Goal: Task Accomplishment & Management: Manage account settings

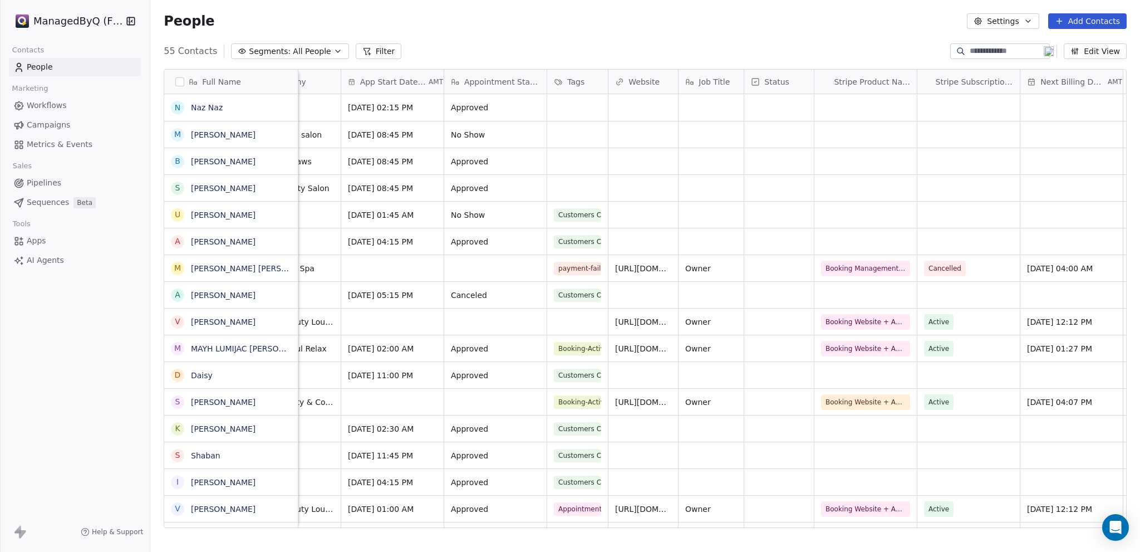
scroll to position [0, 390]
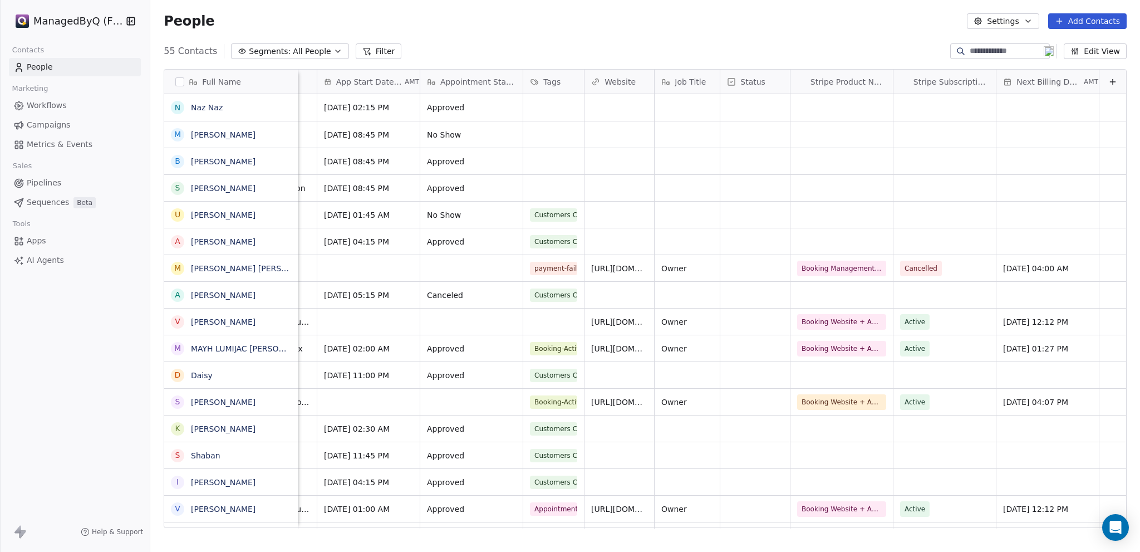
click at [1096, 52] on button "Edit View" at bounding box center [1095, 51] width 63 height 16
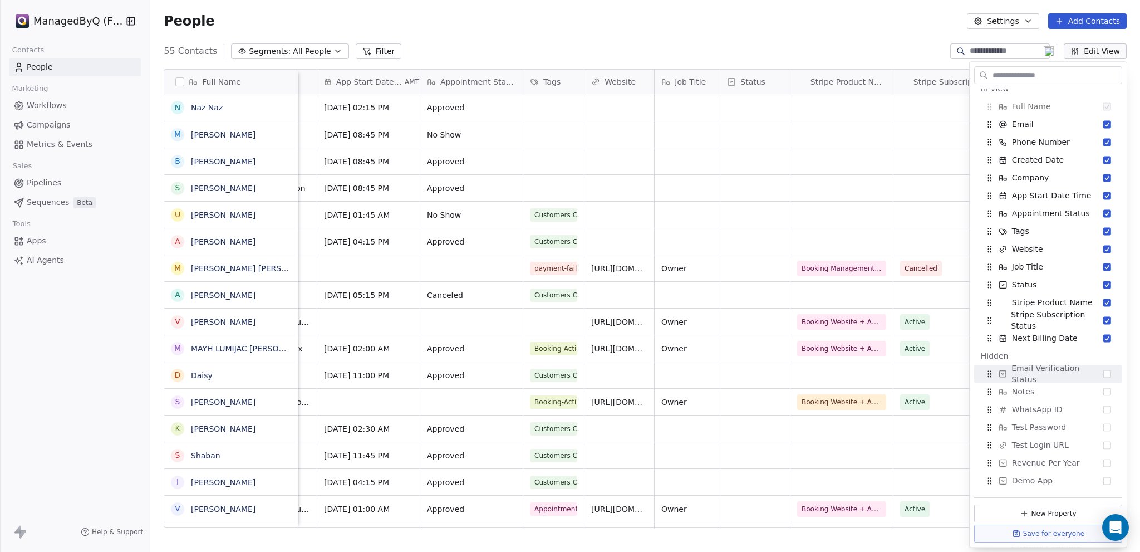
scroll to position [0, 0]
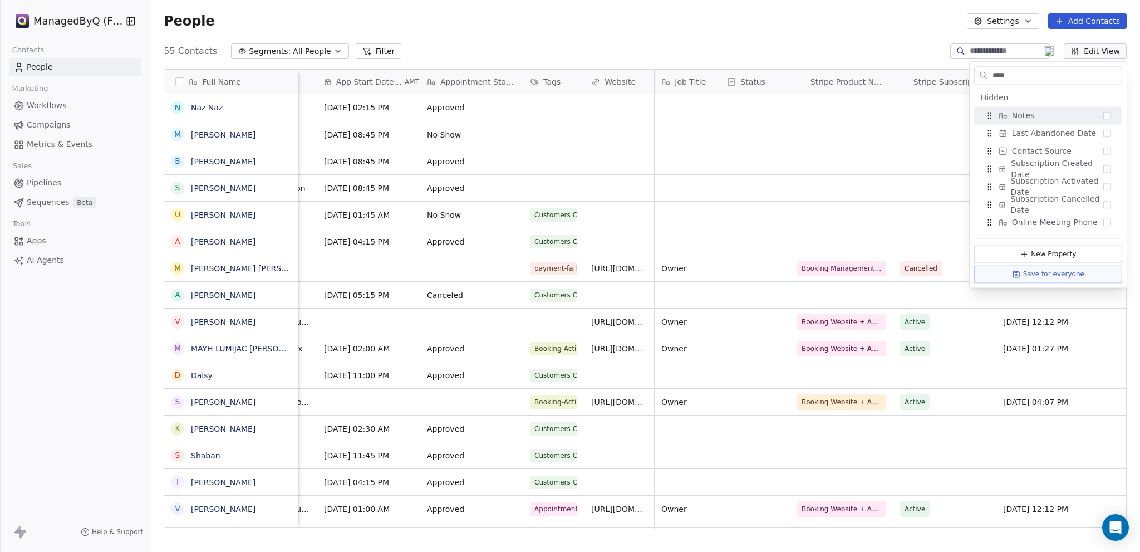
type input "****"
click at [1107, 117] on button "Suggestions" at bounding box center [1108, 115] width 8 height 8
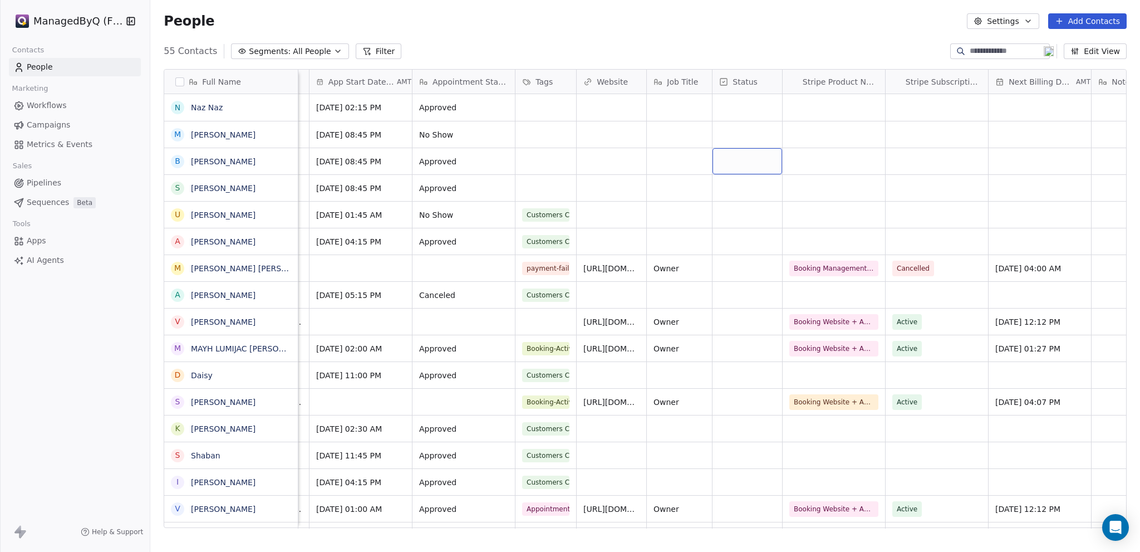
click at [1111, 54] on button "Edit View" at bounding box center [1095, 51] width 63 height 16
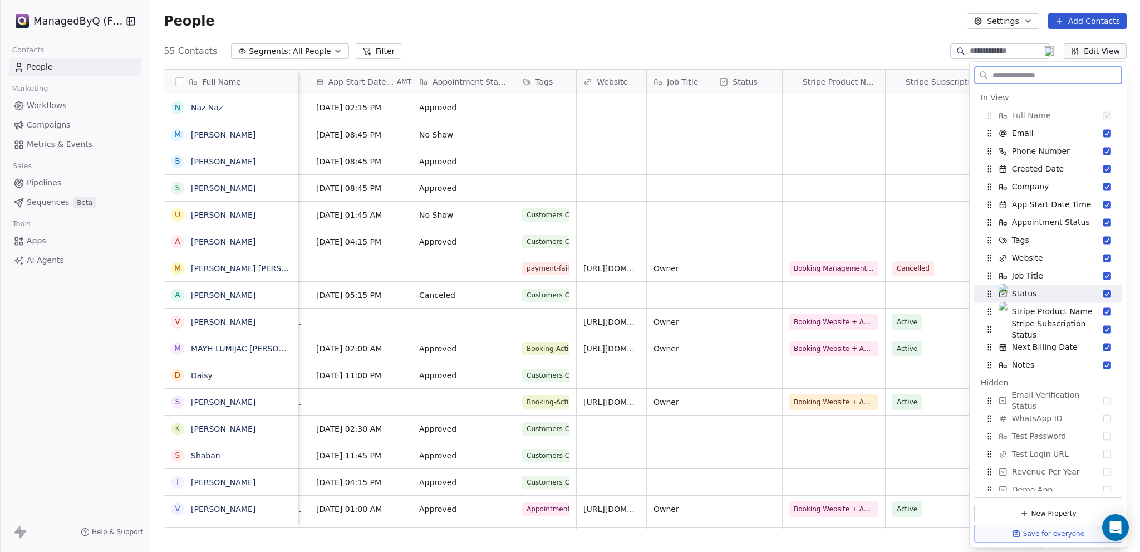
click at [1104, 296] on button "Suggestions" at bounding box center [1108, 294] width 8 height 8
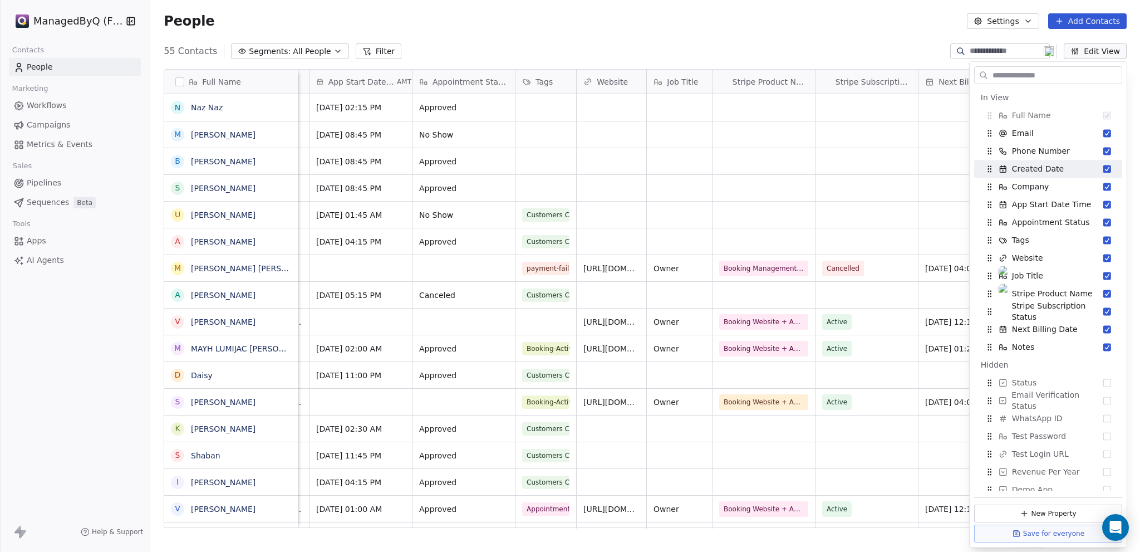
click at [753, 26] on div "People Settings Add Contacts" at bounding box center [645, 21] width 963 height 16
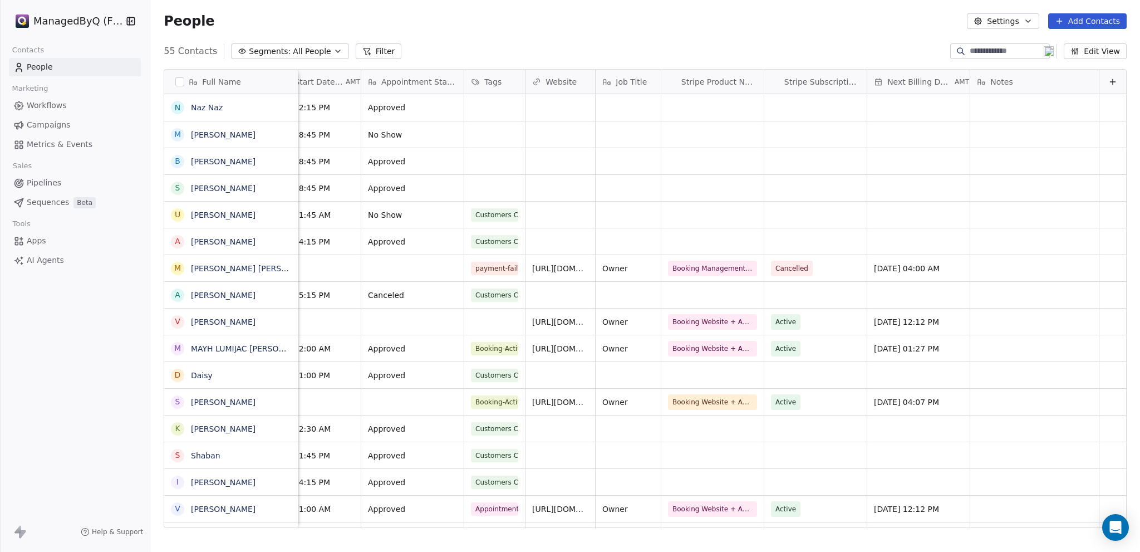
scroll to position [0, 450]
click at [1002, 110] on div "grid" at bounding box center [1035, 107] width 129 height 27
click at [1025, 74] on html "ManagedByQ (FZE) Contacts People Marketing Workflows Campaigns Metrics & Events…" at bounding box center [570, 276] width 1140 height 552
click at [1079, 80] on div "Notes" at bounding box center [1033, 81] width 113 height 11
click at [994, 104] on span "Edit property" at bounding box center [1008, 105] width 51 height 11
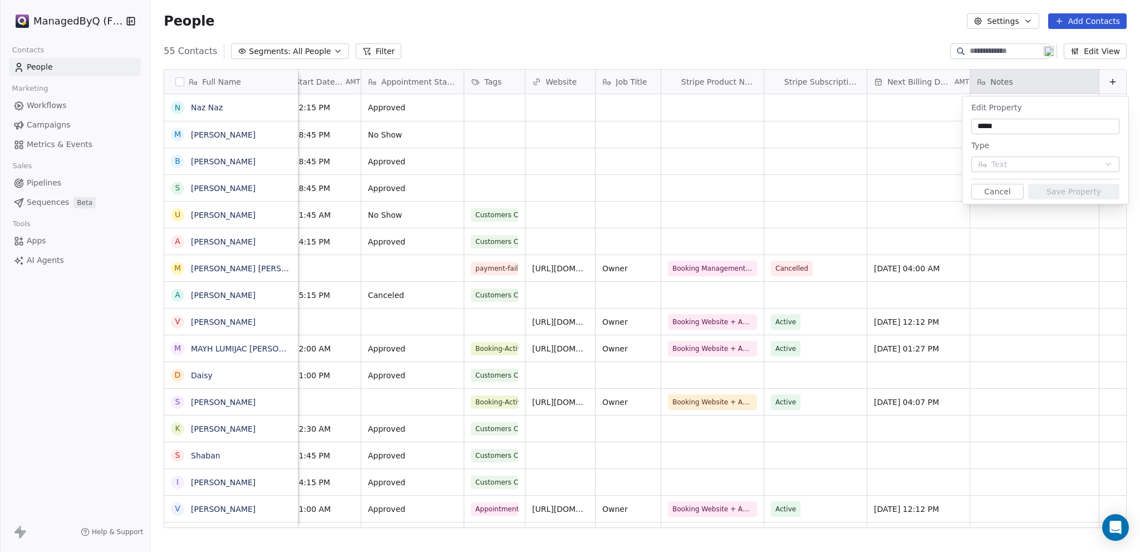
click at [880, 51] on html "ManagedByQ (FZE) Contacts People Marketing Workflows Campaigns Metrics & Events…" at bounding box center [570, 276] width 1140 height 552
click at [1100, 81] on html "ManagedByQ (FZE) Contacts People Marketing Workflows Campaigns Metrics & Events…" at bounding box center [570, 276] width 1140 height 552
click at [1005, 189] on button "Cancel" at bounding box center [998, 192] width 52 height 16
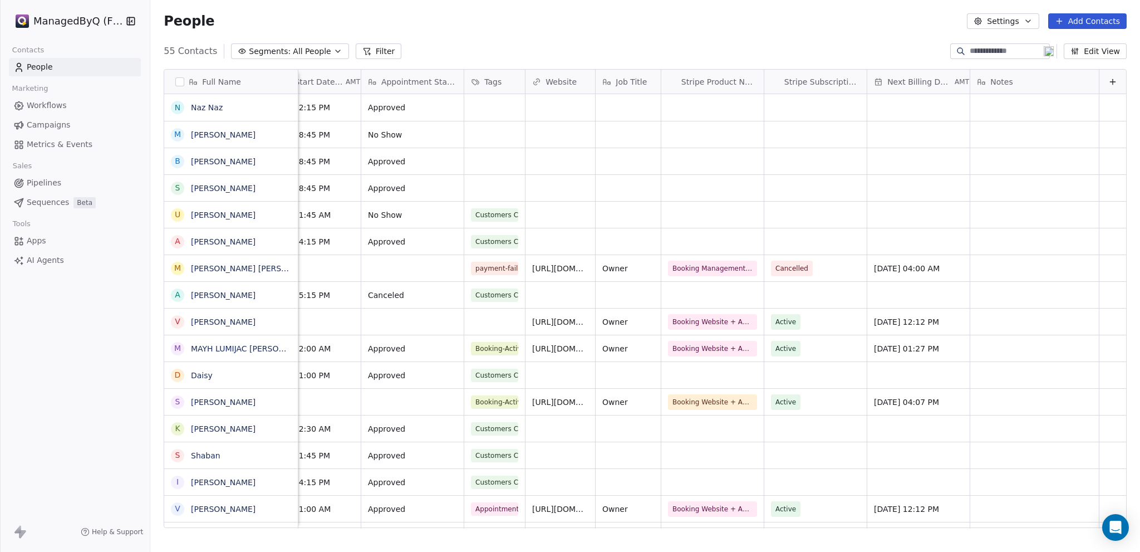
click at [1109, 83] on icon at bounding box center [1113, 81] width 9 height 9
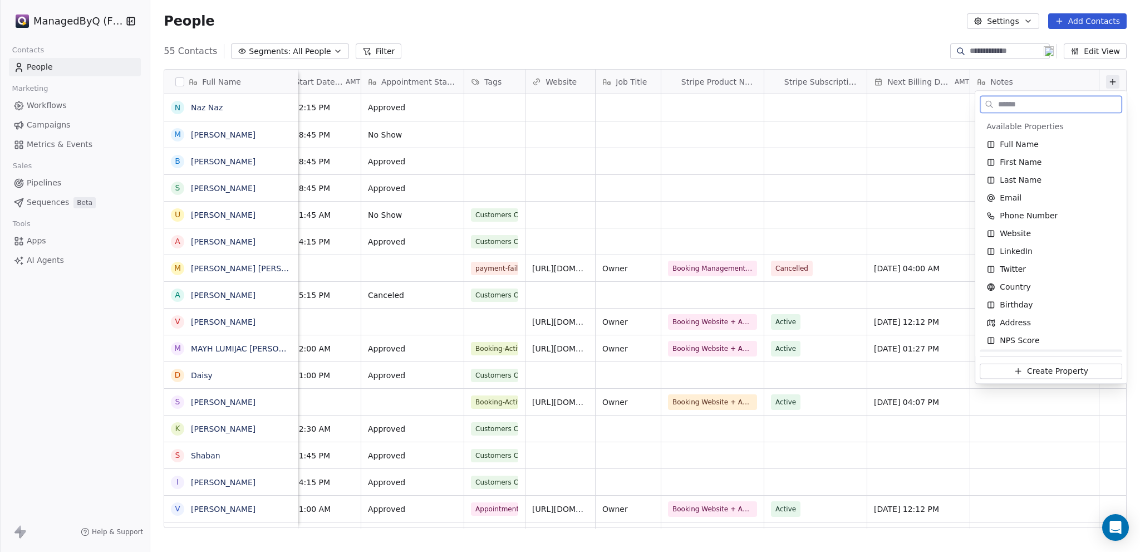
click at [1040, 367] on span "Create Property" at bounding box center [1057, 370] width 61 height 11
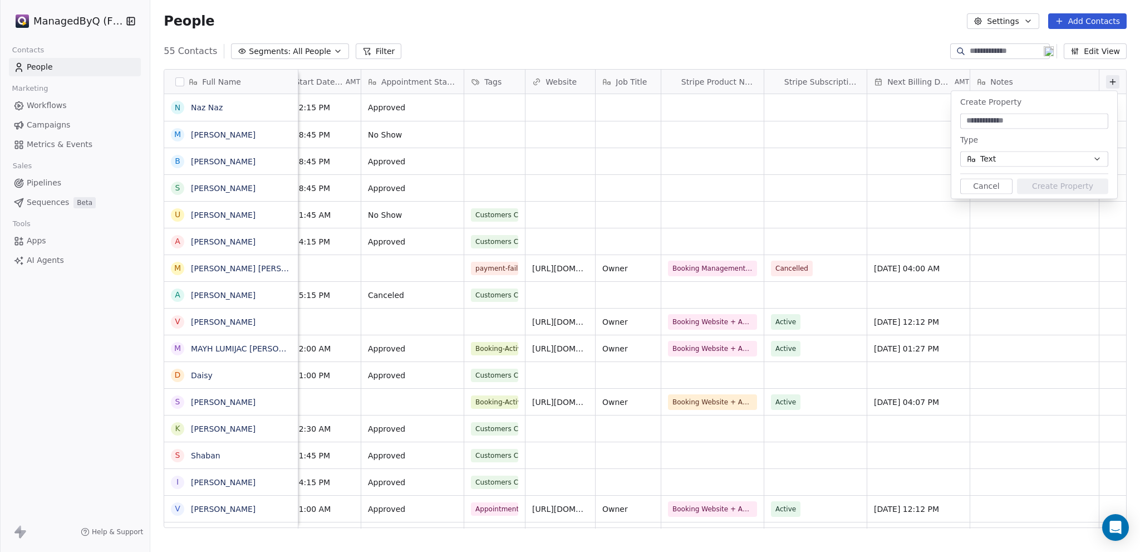
click at [1010, 160] on button "Text" at bounding box center [1035, 159] width 148 height 16
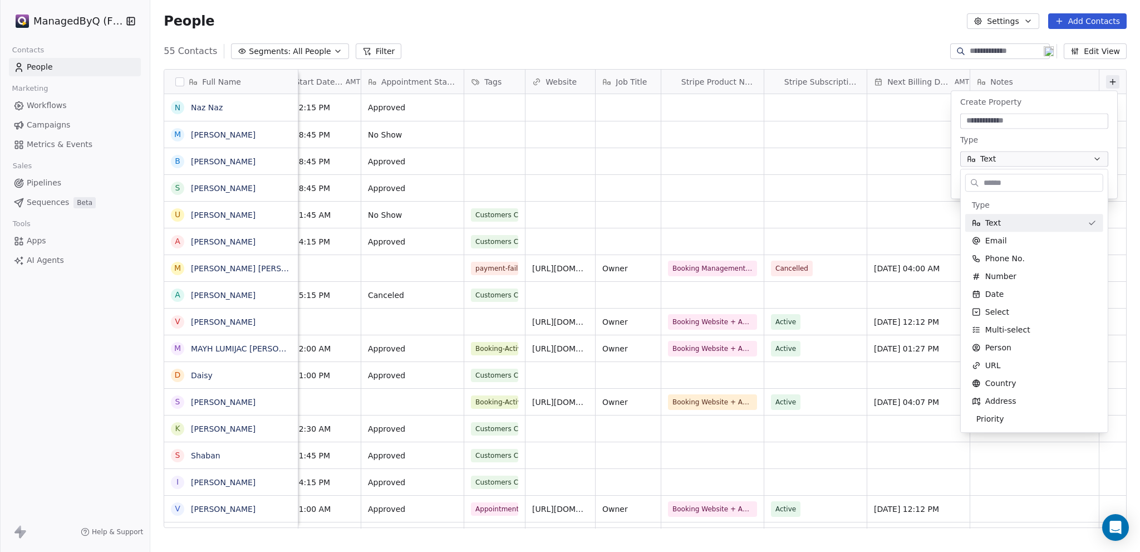
click at [1013, 180] on input "text" at bounding box center [1042, 183] width 121 height 16
click at [863, 32] on html "ManagedByQ (FZE) Contacts People Marketing Workflows Campaigns Metrics & Events…" at bounding box center [570, 276] width 1140 height 552
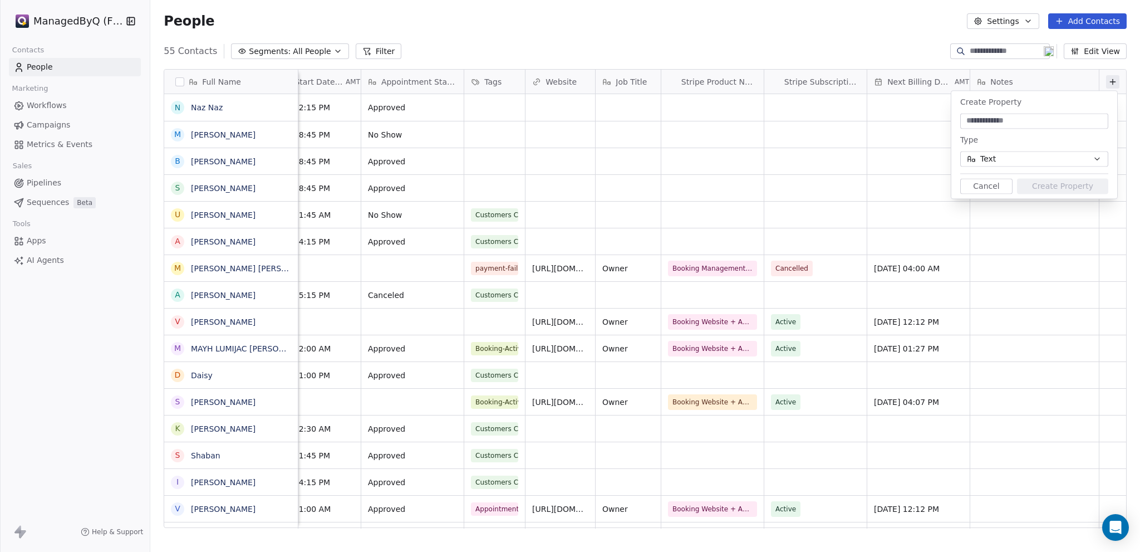
click at [981, 183] on button "Cancel" at bounding box center [987, 186] width 52 height 16
click at [193, 109] on link "Naz Naz" at bounding box center [207, 107] width 32 height 9
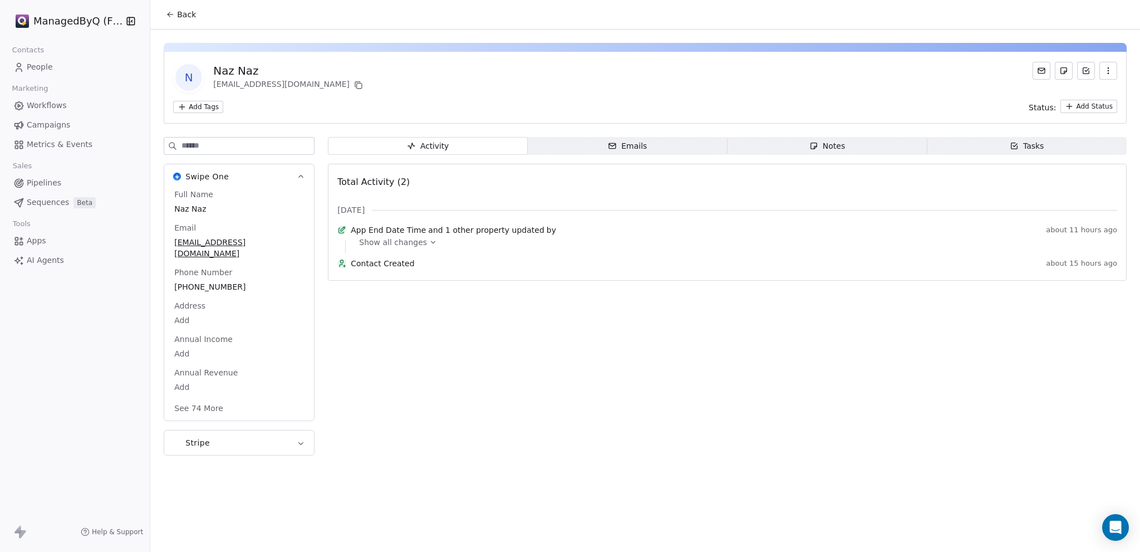
click at [820, 146] on div "Notes" at bounding box center [828, 146] width 36 height 12
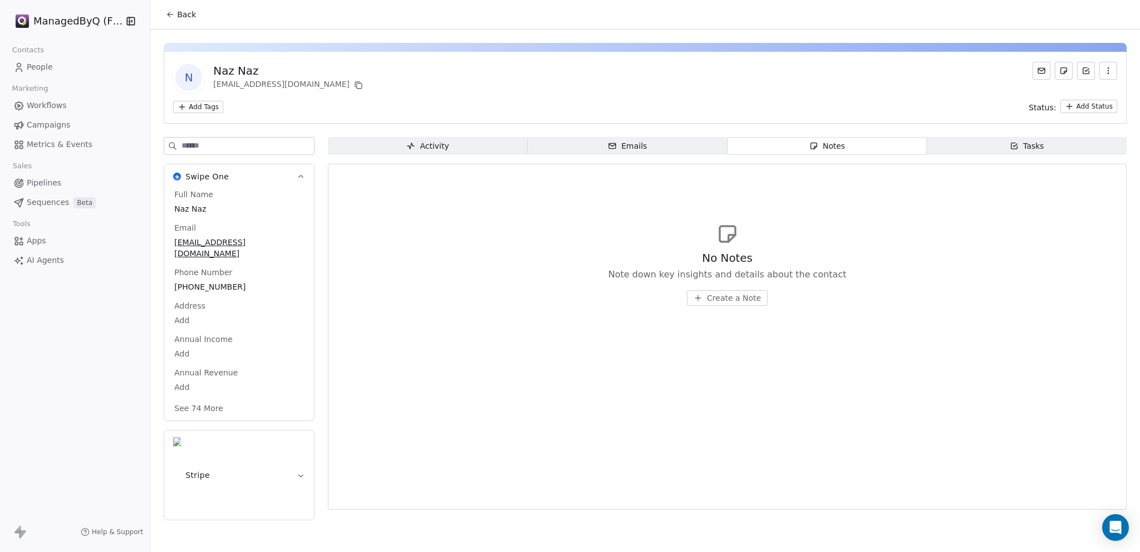
click at [728, 303] on span "Create a Note" at bounding box center [734, 297] width 54 height 11
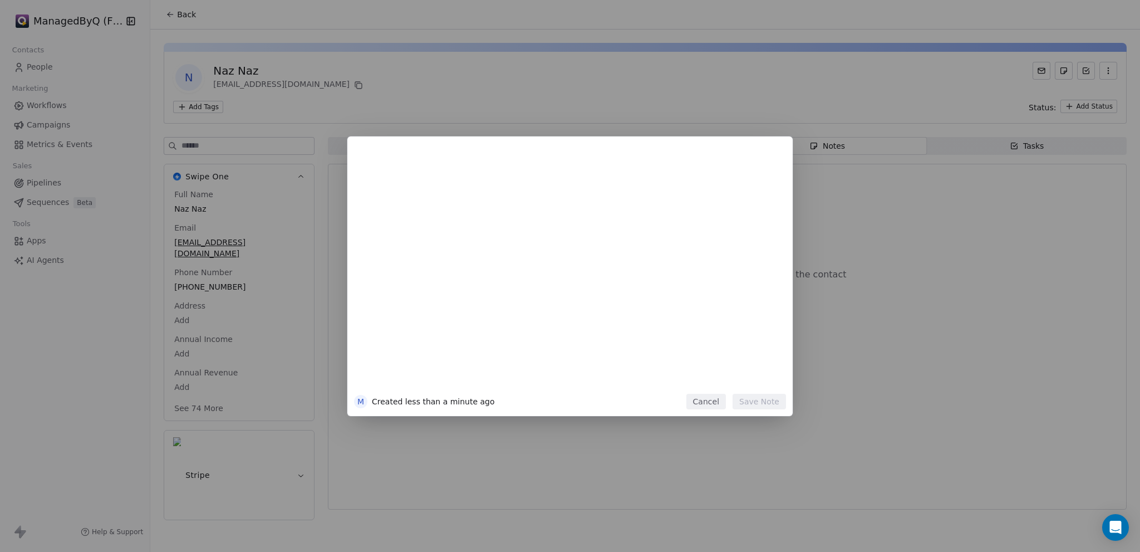
click at [903, 255] on div "M Created less than a minute ago Cancel Save Note" at bounding box center [570, 276] width 1140 height 280
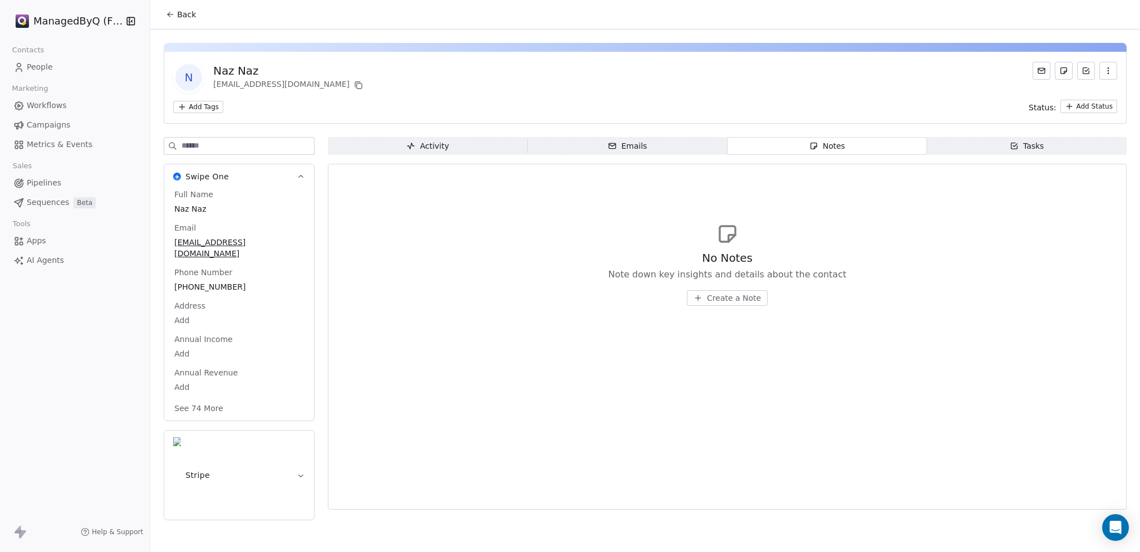
click at [1026, 149] on div "Tasks" at bounding box center [1027, 146] width 35 height 12
click at [805, 150] on span "Notes Notes" at bounding box center [828, 146] width 200 height 18
click at [616, 236] on div "No Notes Note down key insights and details about the contact Create a Note" at bounding box center [727, 263] width 780 height 137
click at [1023, 151] on div "Tasks" at bounding box center [1027, 146] width 35 height 12
click at [724, 293] on span "Create a Task" at bounding box center [734, 297] width 52 height 11
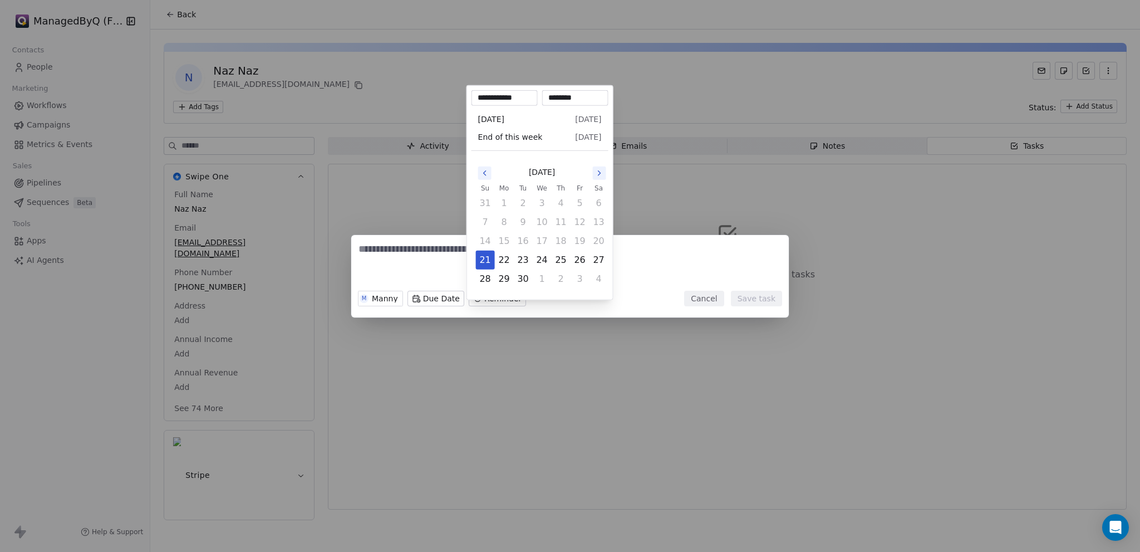
click at [480, 297] on body "**********" at bounding box center [570, 286] width 1140 height 573
click at [613, 383] on div "M Manny Due Date [DATE] 01:02 AM Cancel Save task" at bounding box center [570, 276] width 1140 height 552
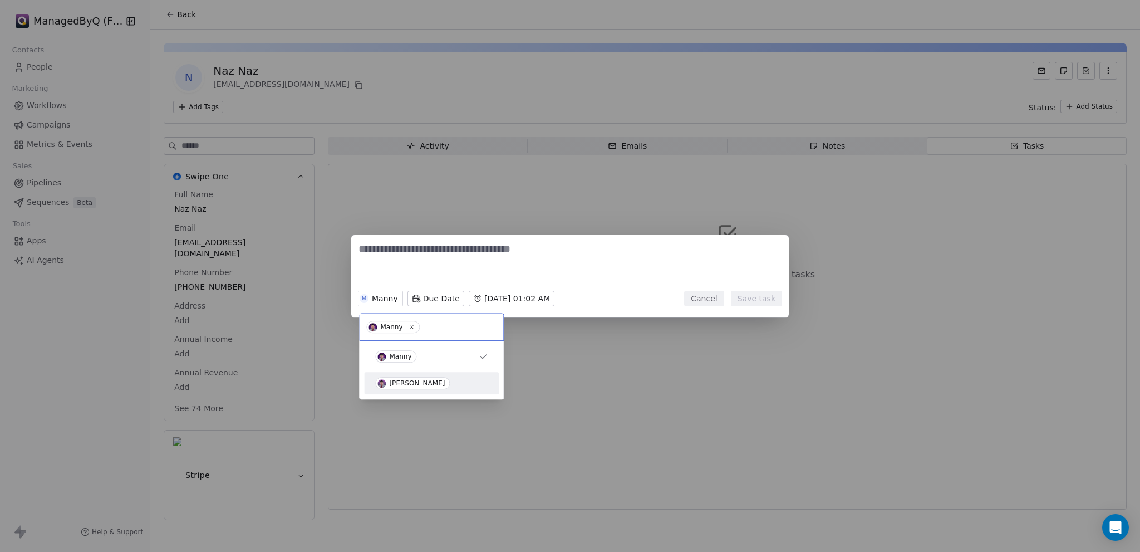
click at [483, 375] on div "[PERSON_NAME]" at bounding box center [432, 383] width 126 height 18
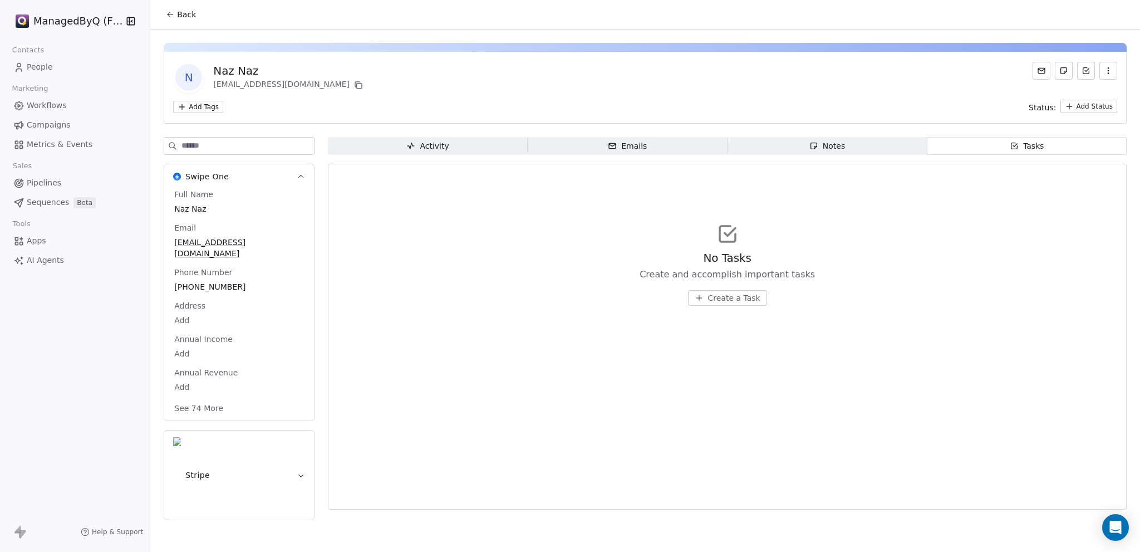
click at [610, 378] on div "M Manny Due Date Reminder Cancel Save task" at bounding box center [570, 276] width 1140 height 552
click at [42, 100] on span "Workflows" at bounding box center [47, 106] width 40 height 12
